Goal: Task Accomplishment & Management: Use online tool/utility

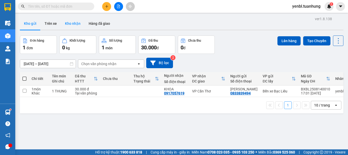
click at [66, 22] on button "Kho nhận" at bounding box center [73, 23] width 24 height 12
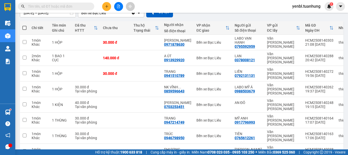
scroll to position [51, 0]
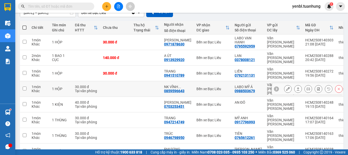
click at [296, 87] on icon at bounding box center [298, 89] width 4 height 4
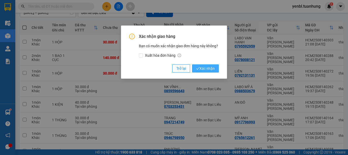
click at [204, 70] on span "Xác nhận" at bounding box center [205, 68] width 19 height 6
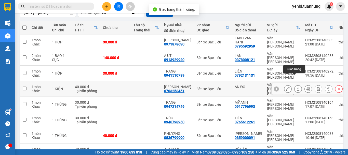
click at [294, 84] on button at bounding box center [297, 88] width 7 height 9
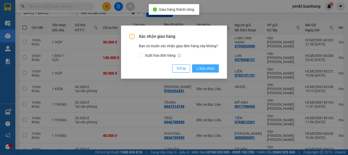
click at [212, 70] on span "Xác nhận" at bounding box center [205, 68] width 19 height 6
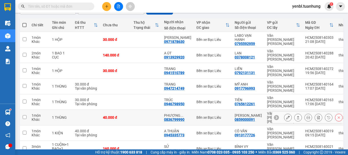
scroll to position [45, 0]
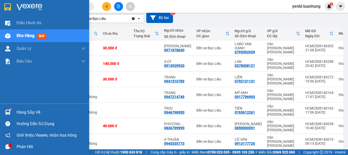
click at [11, 111] on div at bounding box center [7, 111] width 9 height 9
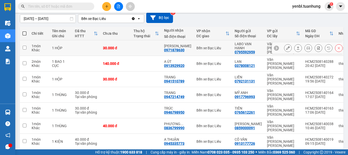
click at [120, 51] on section "Kết quả [PERSON_NAME] ( 0 ) Bộ lọc No Data yenbl.tuanhung 1 Điều [PERSON_NAME] …" at bounding box center [174, 77] width 348 height 155
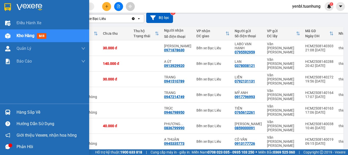
click at [9, 143] on div at bounding box center [7, 146] width 9 height 9
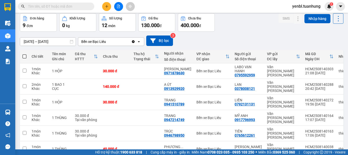
scroll to position [0, 0]
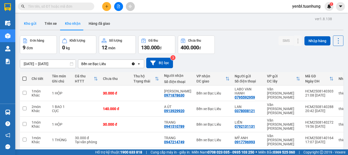
click at [28, 23] on button "Kho gửi" at bounding box center [30, 23] width 21 height 12
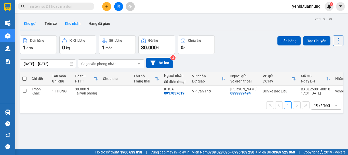
click at [67, 26] on button "Kho nhận" at bounding box center [73, 23] width 24 height 12
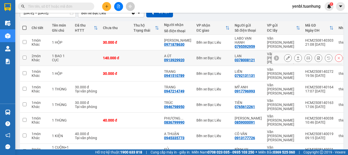
scroll to position [51, 0]
